Goal: Navigation & Orientation: Understand site structure

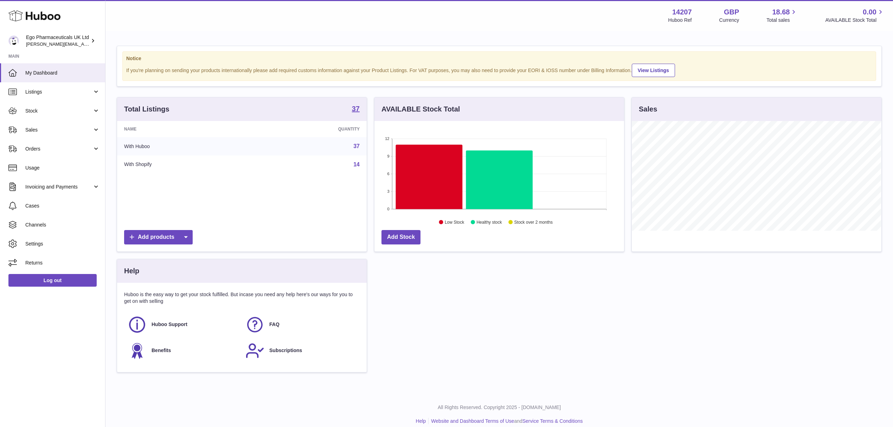
scroll to position [110, 249]
click at [38, 342] on div "Huboo Ego Pharmaceuticals UK Ltd [EMAIL_ADDRESS][DOMAIN_NAME] Main My Dashboard…" at bounding box center [52, 213] width 105 height 427
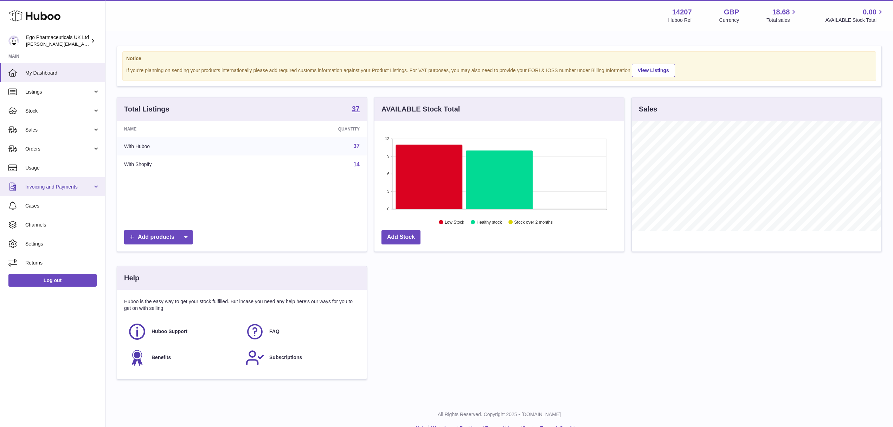
scroll to position [351421, 351281]
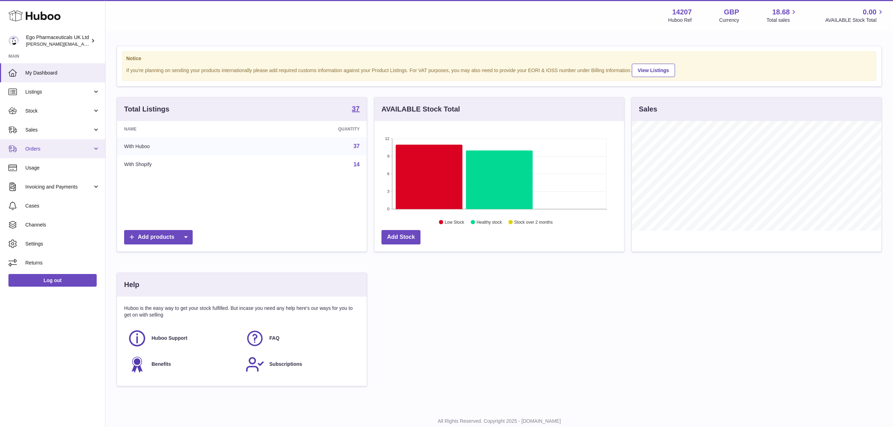
click at [93, 150] on link "Orders" at bounding box center [52, 148] width 105 height 19
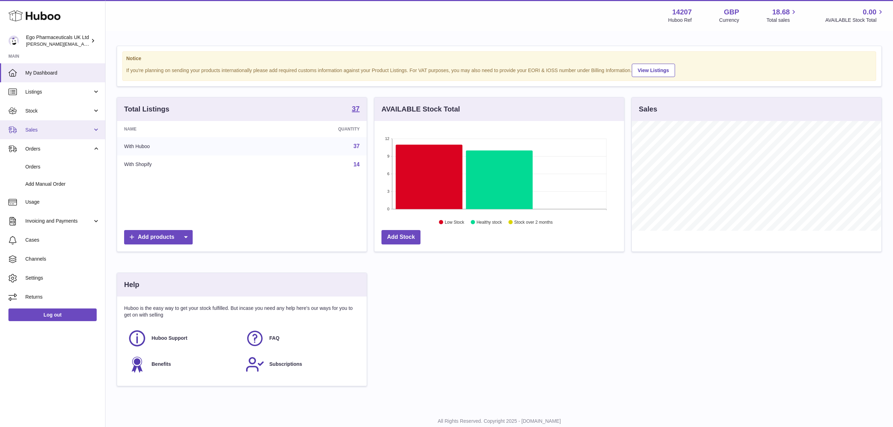
click at [68, 133] on span "Sales" at bounding box center [58, 130] width 67 height 7
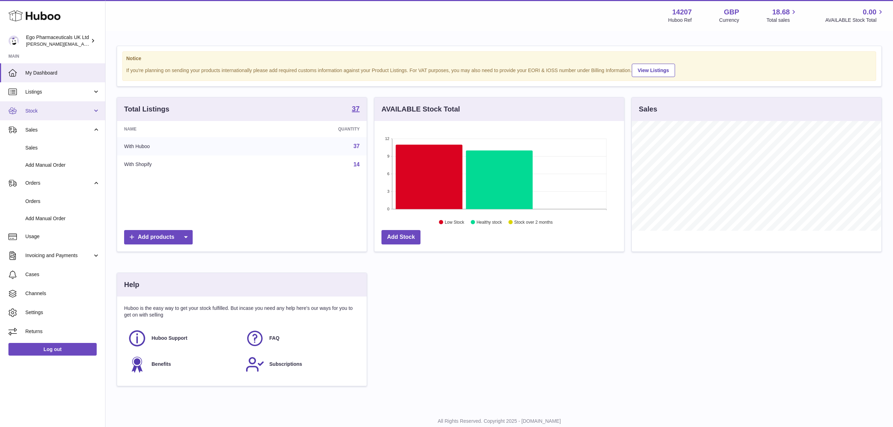
click at [88, 106] on link "Stock" at bounding box center [52, 110] width 105 height 19
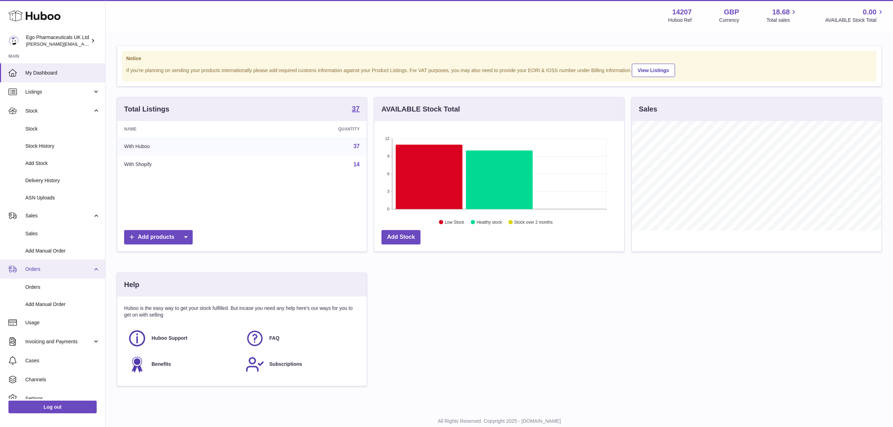
scroll to position [27, 0]
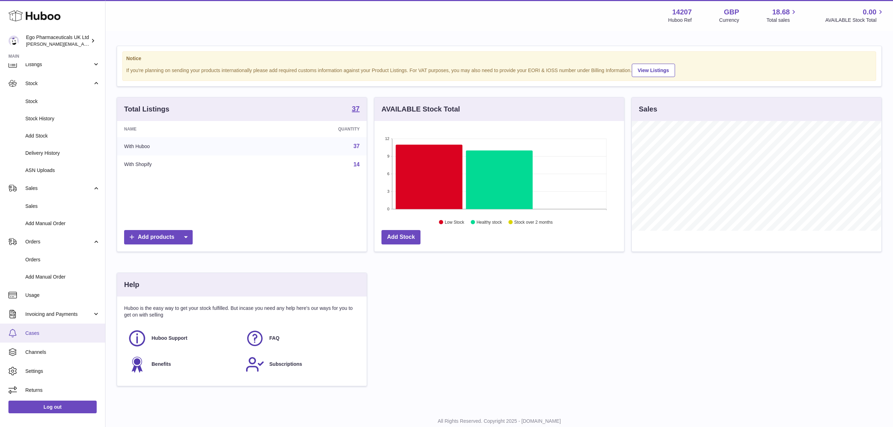
click at [48, 335] on span "Cases" at bounding box center [62, 333] width 75 height 7
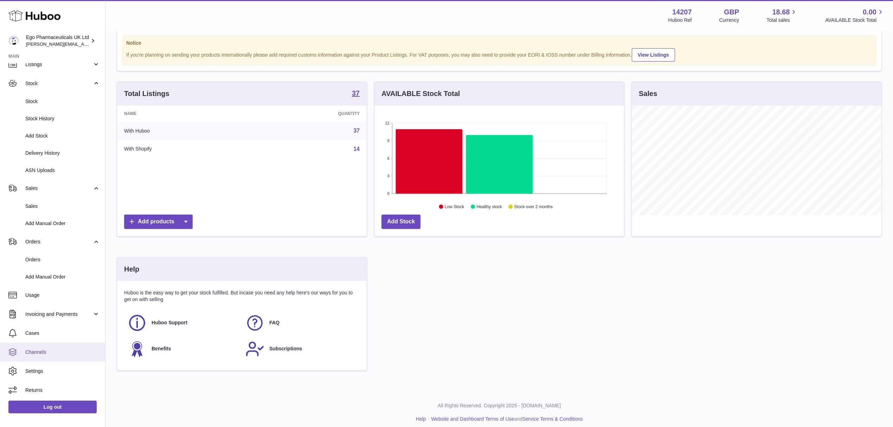
scroll to position [22, 0]
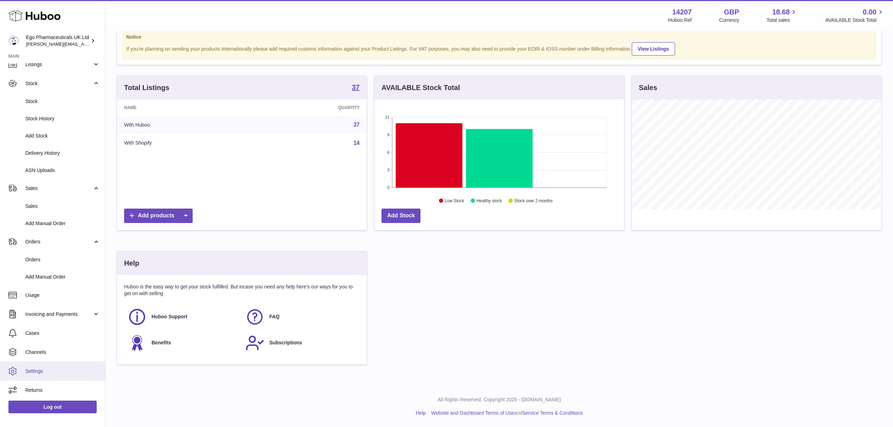
click at [51, 369] on span "Settings" at bounding box center [62, 371] width 75 height 7
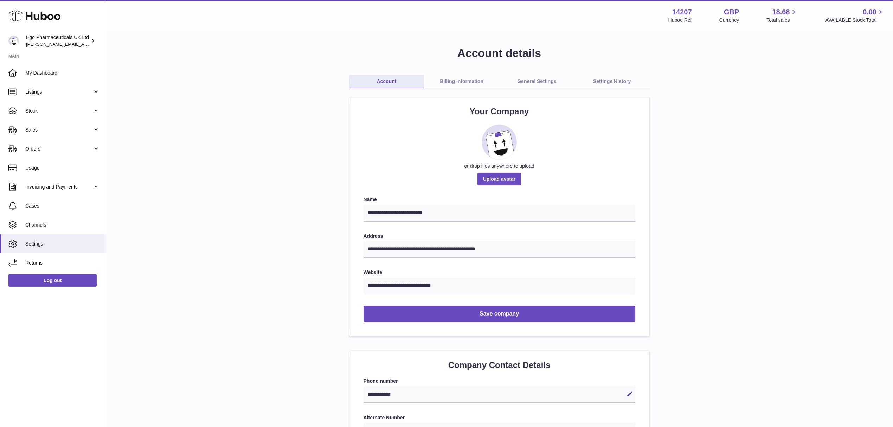
click at [517, 83] on link "General Settings" at bounding box center [536, 81] width 75 height 13
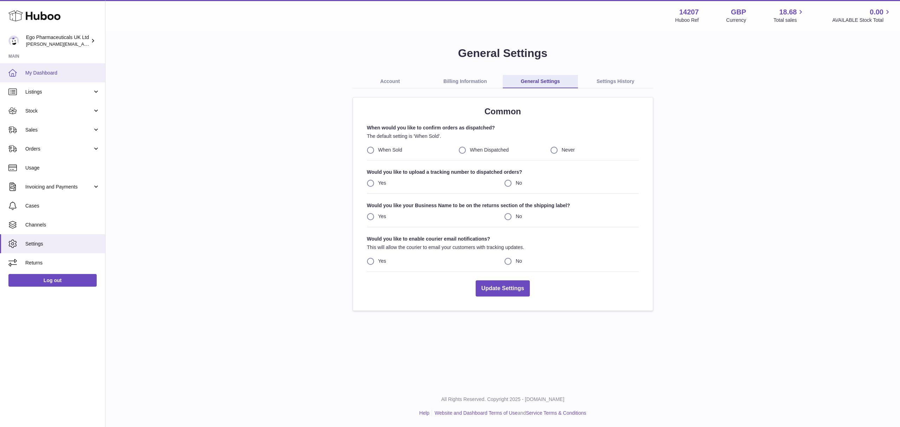
click at [64, 72] on span "My Dashboard" at bounding box center [62, 73] width 75 height 7
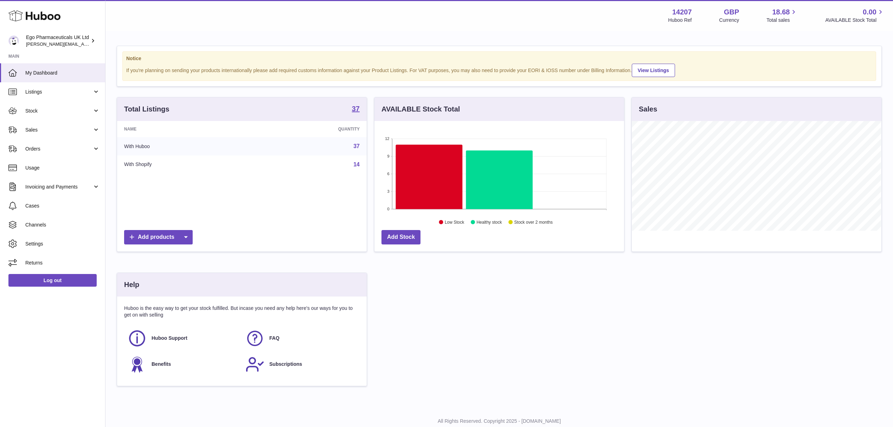
scroll to position [110, 249]
click at [500, 330] on div "Total Listings 37 Name Quantity With Huboo 37 With Shopify 14 Add products AVAI…" at bounding box center [499, 245] width 772 height 296
click at [166, 344] on link "Huboo Support" at bounding box center [183, 338] width 111 height 19
